Goal: Navigation & Orientation: Find specific page/section

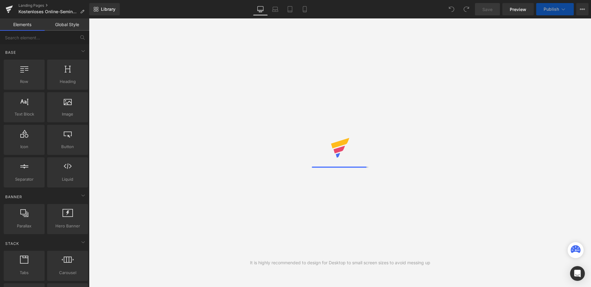
click at [515, 10] on span "Preview" at bounding box center [517, 9] width 17 height 6
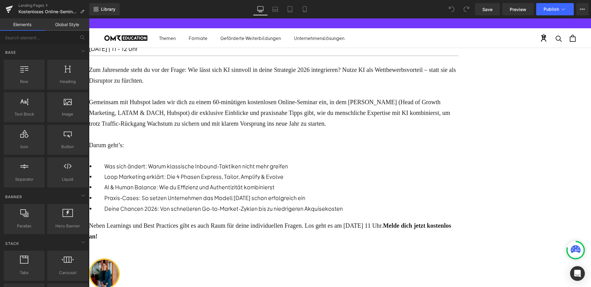
scroll to position [128, 0]
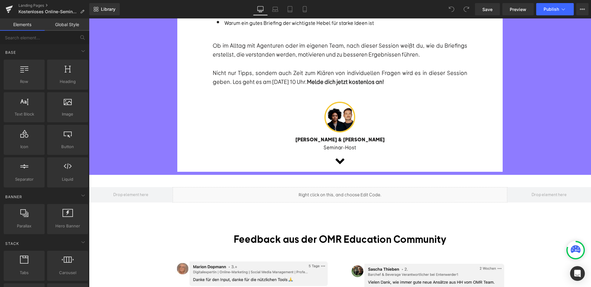
scroll to position [267, 0]
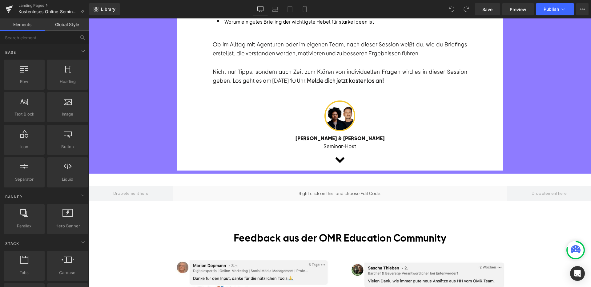
click at [363, 199] on div "Liquid" at bounding box center [340, 193] width 334 height 15
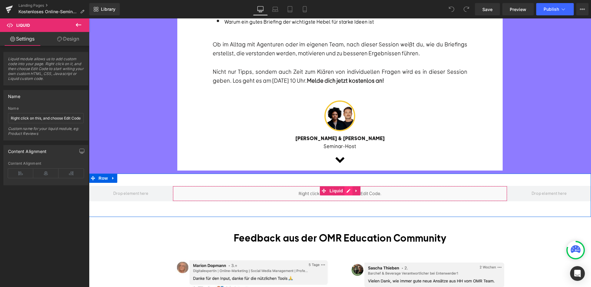
click at [349, 189] on div "Liquid" at bounding box center [340, 193] width 334 height 15
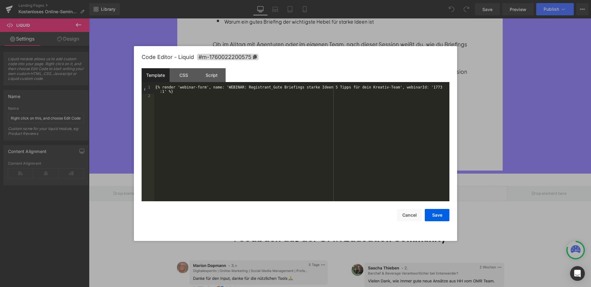
click at [207, 23] on div at bounding box center [295, 143] width 591 height 287
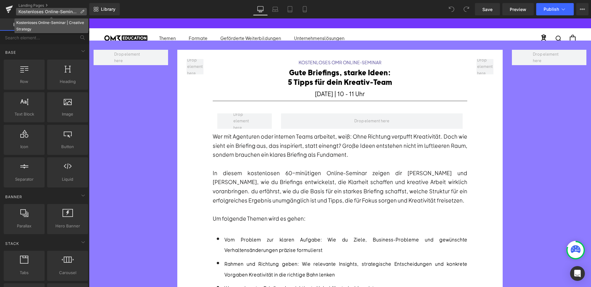
click at [59, 10] on span "Kostenloses Online-Seminar | Creative Strategy" at bounding box center [47, 11] width 59 height 5
click at [41, 5] on link "Landing Pages" at bounding box center [53, 5] width 71 height 5
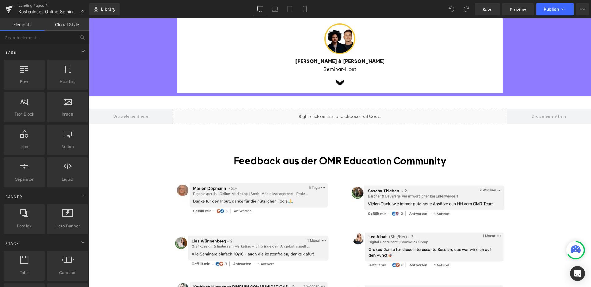
scroll to position [338, 0]
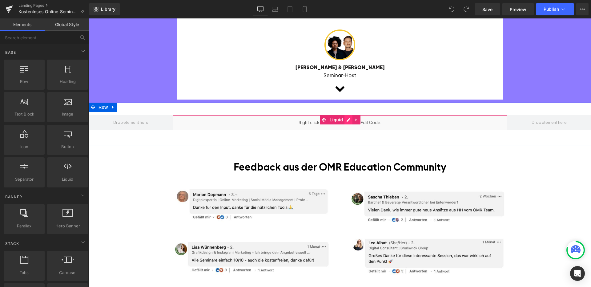
click at [347, 119] on div "Liquid" at bounding box center [340, 122] width 334 height 15
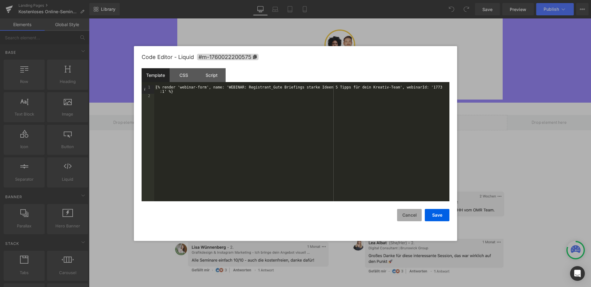
click at [408, 214] on button "Cancel" at bounding box center [409, 215] width 25 height 12
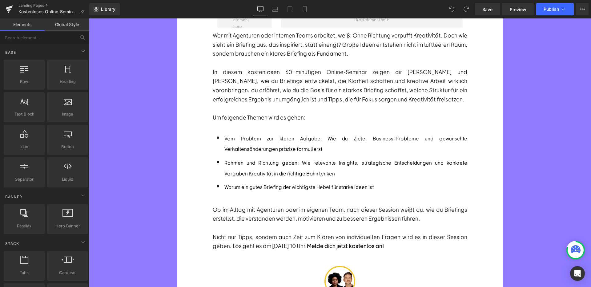
scroll to position [0, 0]
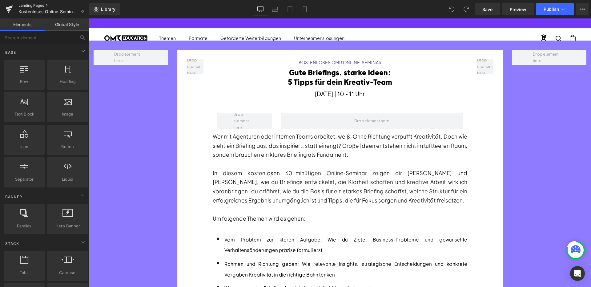
click at [27, 6] on link "Landing Pages" at bounding box center [53, 5] width 71 height 5
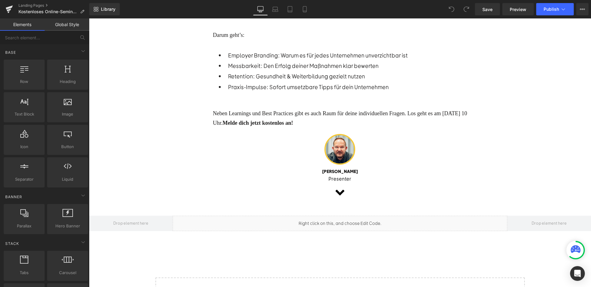
scroll to position [307, 0]
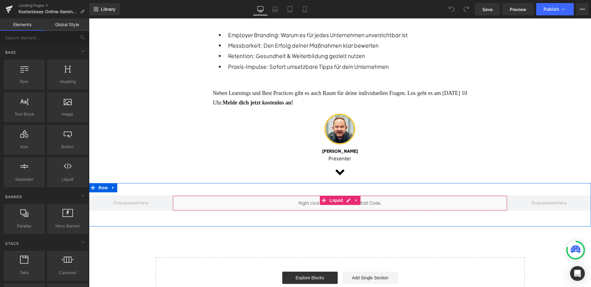
click at [427, 200] on div "Liquid" at bounding box center [340, 203] width 334 height 15
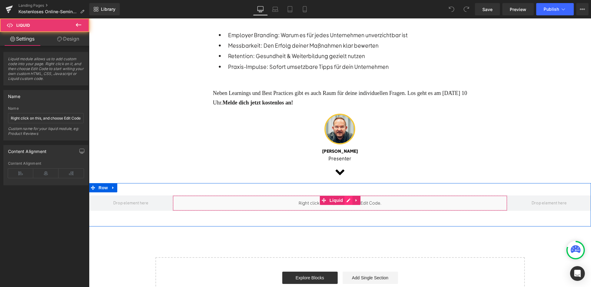
click at [348, 197] on div "Liquid" at bounding box center [340, 203] width 334 height 15
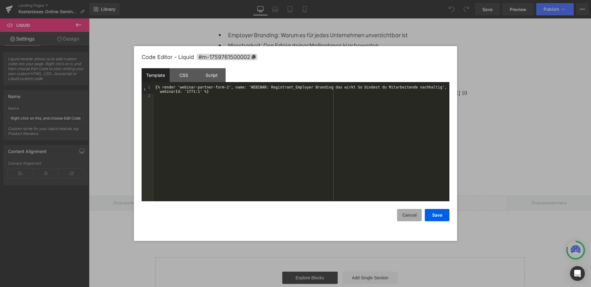
click at [408, 217] on button "Cancel" at bounding box center [409, 215] width 25 height 12
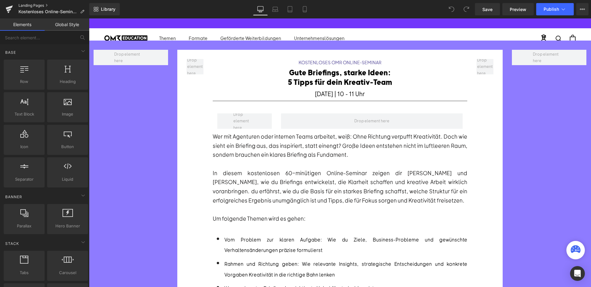
click at [34, 5] on link "Landing Pages" at bounding box center [53, 5] width 71 height 5
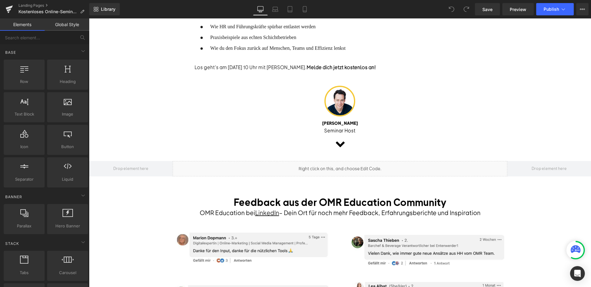
scroll to position [294, 0]
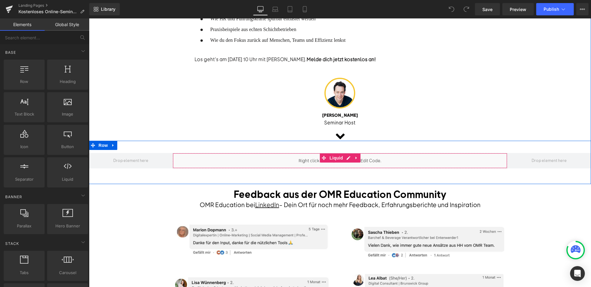
click at [420, 160] on div "Liquid" at bounding box center [340, 160] width 334 height 15
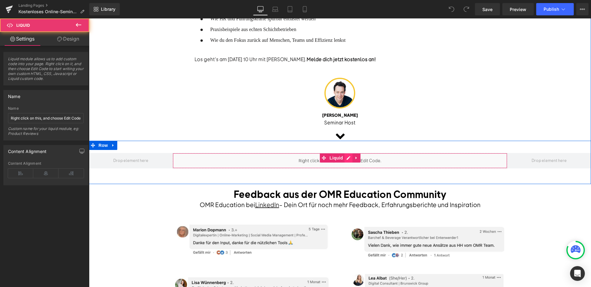
click at [349, 156] on div "Liquid" at bounding box center [340, 160] width 334 height 15
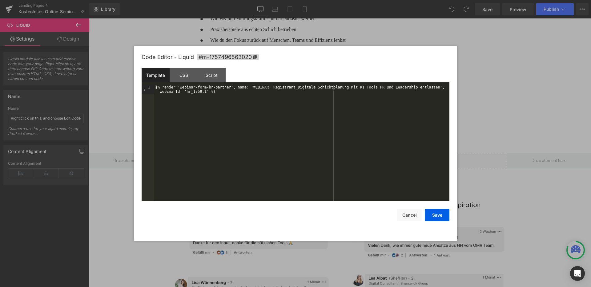
click at [41, 3] on div at bounding box center [295, 143] width 591 height 287
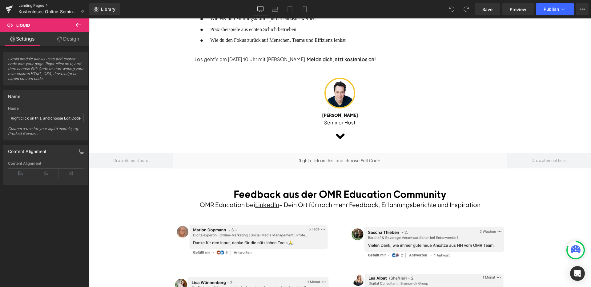
click at [40, 5] on link "Landing Pages" at bounding box center [53, 5] width 71 height 5
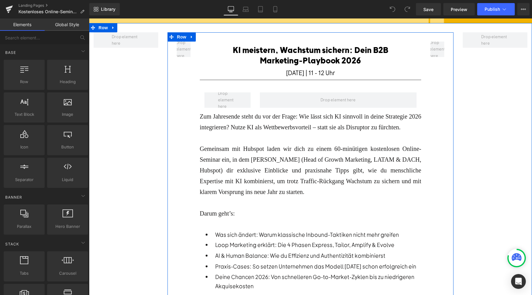
scroll to position [82, 0]
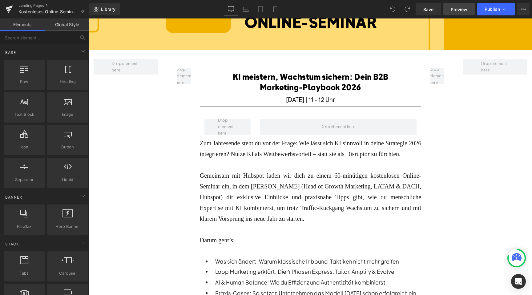
click at [454, 10] on span "Preview" at bounding box center [458, 9] width 17 height 6
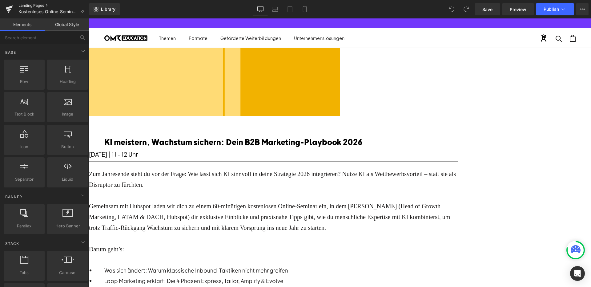
click at [35, 5] on link "Landing Pages" at bounding box center [53, 5] width 71 height 5
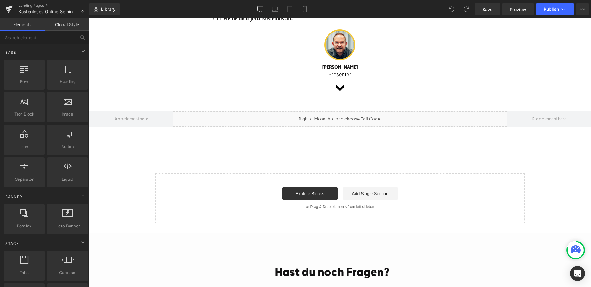
scroll to position [345, 0]
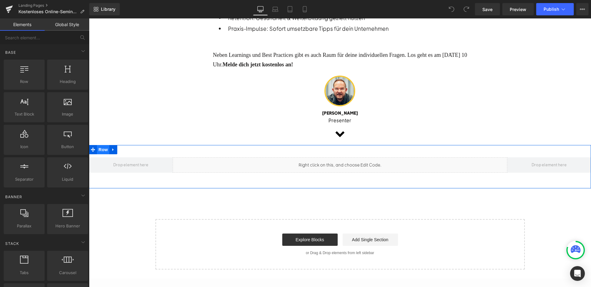
click at [103, 146] on span "Row" at bounding box center [103, 149] width 12 height 9
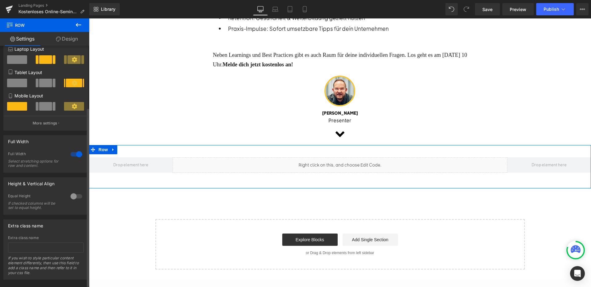
scroll to position [86, 0]
